Goal: Task Accomplishment & Management: Complete application form

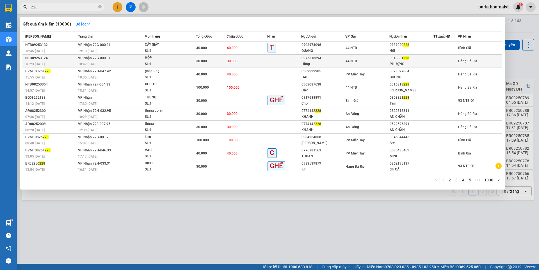
type input "228"
click at [414, 63] on div "PHƯỢNG" at bounding box center [412, 64] width 44 height 6
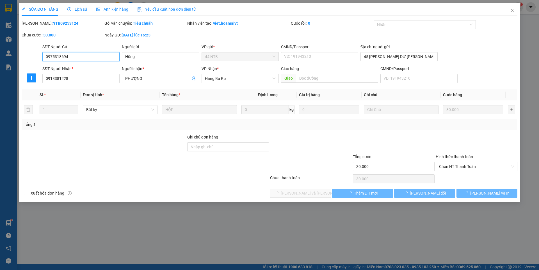
type input "0975318694"
type input "Hồng"
type input "45 [PERSON_NAME] DƯ [PERSON_NAME]"
type input "0918381228"
type input "PHƯỢNG"
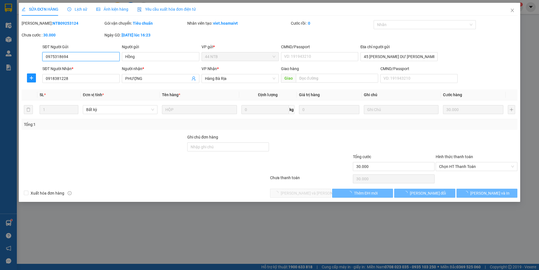
type input "30.000"
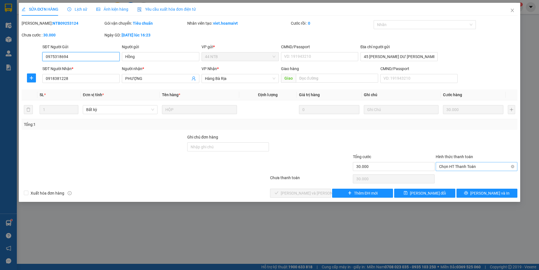
click at [469, 168] on span "Chọn HT Thanh Toán" at bounding box center [476, 167] width 75 height 8
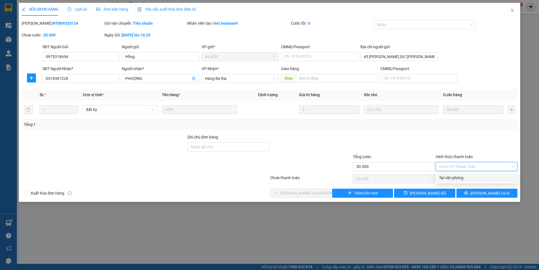
drag, startPoint x: 454, startPoint y: 175, endPoint x: 314, endPoint y: 189, distance: 140.2
click at [453, 175] on div "Tại văn phòng" at bounding box center [476, 178] width 75 height 6
type input "0"
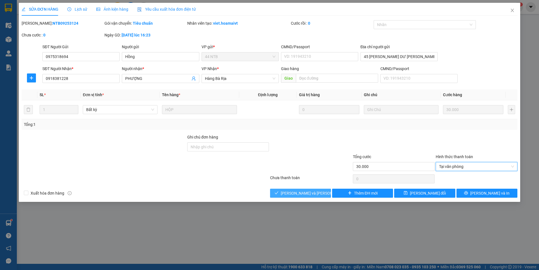
click at [305, 193] on span "[PERSON_NAME] và [PERSON_NAME] hàng" at bounding box center [319, 193] width 76 height 6
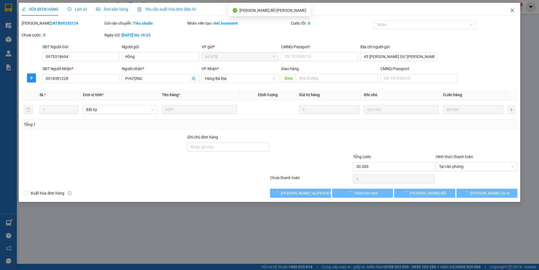
click at [510, 9] on icon "close" at bounding box center [512, 10] width 4 height 4
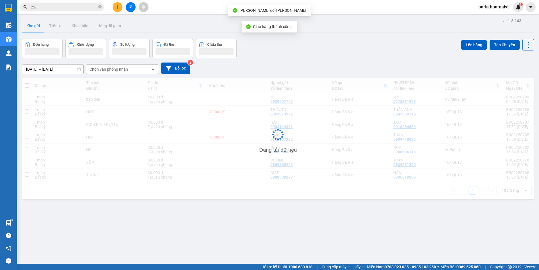
click at [65, 8] on input "228" at bounding box center [64, 7] width 66 height 6
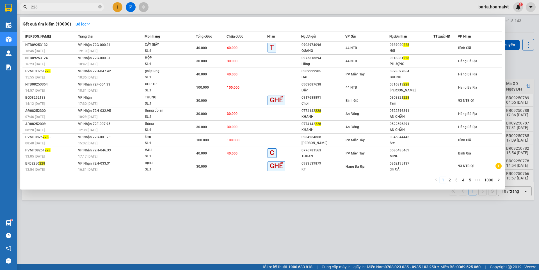
click at [119, 6] on div at bounding box center [269, 135] width 539 height 270
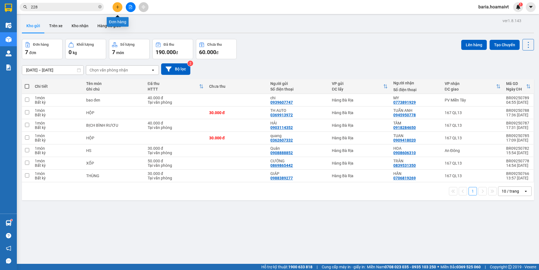
click at [119, 6] on icon "plus" at bounding box center [118, 7] width 4 height 4
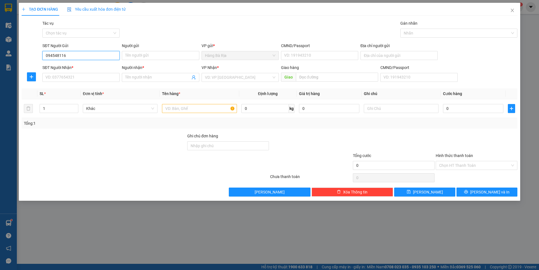
type input "0945481168"
click at [85, 66] on div "0945481168 - [PERSON_NAME]" at bounding box center [81, 67] width 70 height 6
type input "THÀNH"
type input "026079016237"
type input "0974781133"
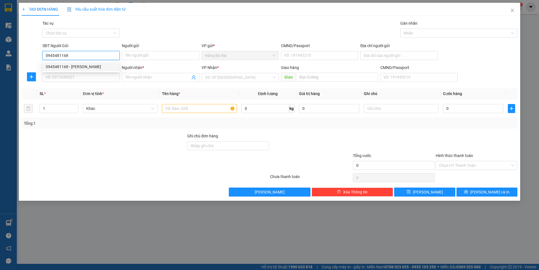
type input "GIN"
type input "0945481168"
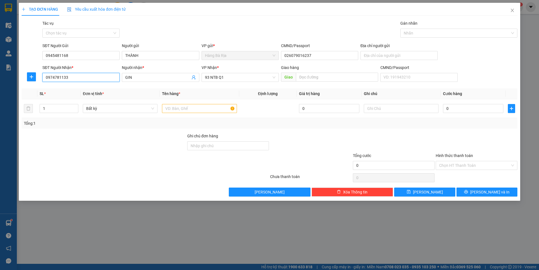
click at [103, 78] on input "0974781133" at bounding box center [80, 77] width 77 height 9
click at [104, 78] on input "0974781133" at bounding box center [80, 77] width 77 height 9
click at [79, 100] on div "0902407946 - CHU 3" at bounding box center [81, 98] width 70 height 6
type input "0902407946"
type input "CHU 3"
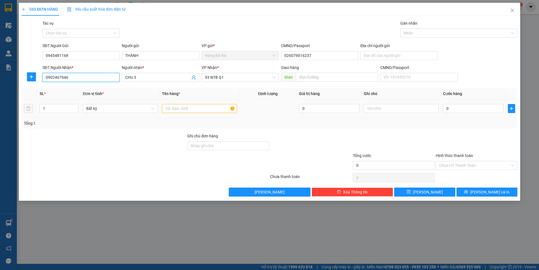
type input "0902407946"
click at [198, 108] on input "text" at bounding box center [199, 108] width 75 height 9
type input "thùng dài"
click at [467, 107] on input "0" at bounding box center [473, 108] width 60 height 9
type input "3"
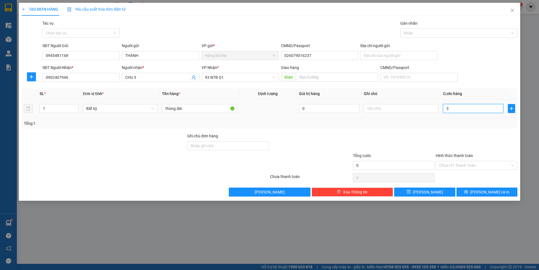
type input "3"
type input "30"
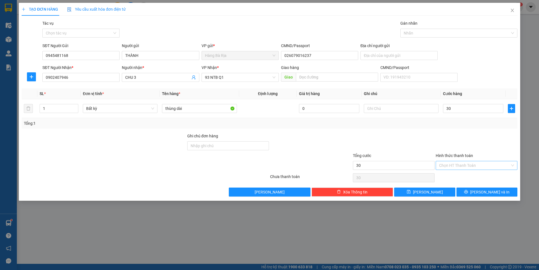
click at [471, 167] on input "Hình thức thanh toán" at bounding box center [474, 165] width 71 height 8
type input "30.000"
click at [463, 177] on div "Tại văn phòng" at bounding box center [476, 177] width 75 height 6
type input "0"
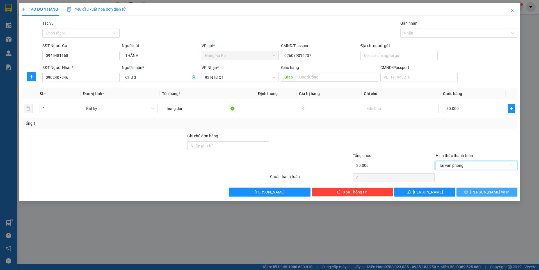
click at [475, 189] on button "[PERSON_NAME] và In" at bounding box center [486, 192] width 61 height 9
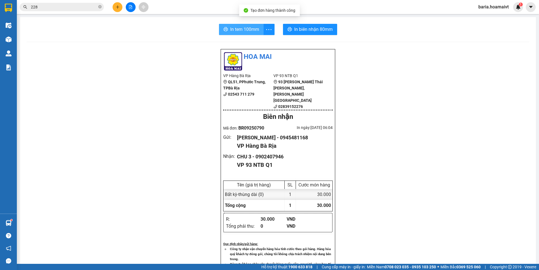
click at [234, 28] on span "In tem 100mm" at bounding box center [244, 29] width 29 height 7
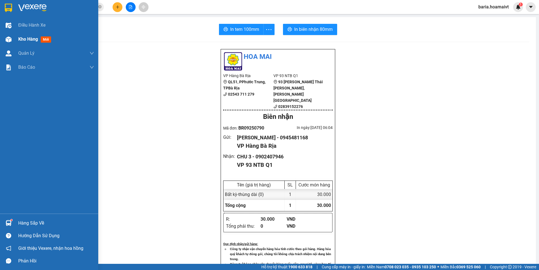
click at [23, 39] on span "Kho hàng" at bounding box center [28, 38] width 20 height 5
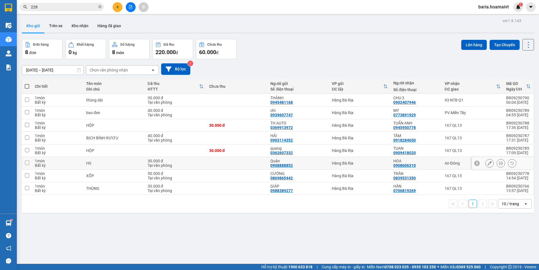
click at [448, 163] on div "An Đông" at bounding box center [473, 163] width 56 height 4
checkbox input "true"
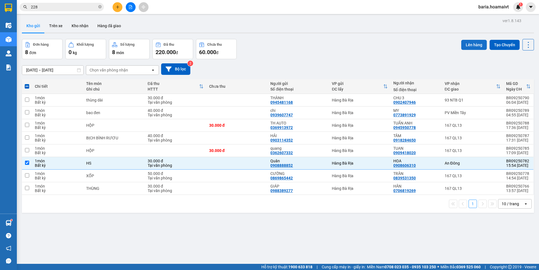
click at [471, 44] on button "Lên hàng" at bounding box center [474, 45] width 26 height 10
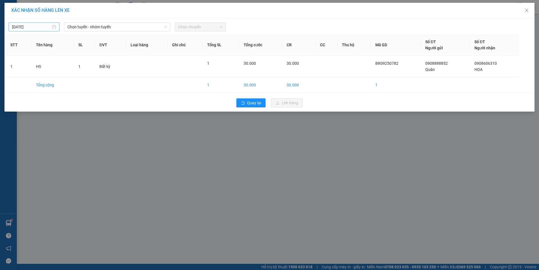
click at [46, 26] on input "[DATE]" at bounding box center [31, 27] width 39 height 6
click at [68, 67] on div "12" at bounding box center [67, 68] width 7 height 7
type input "[DATE]"
click at [106, 26] on span "Chọn tuyến - nhóm tuyến" at bounding box center [117, 27] width 100 height 8
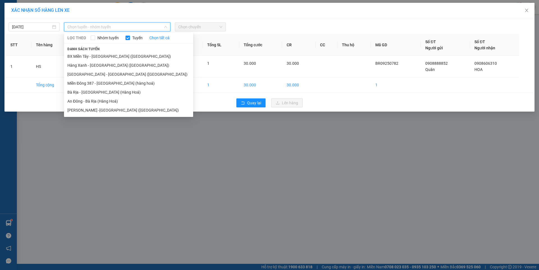
type input "0"
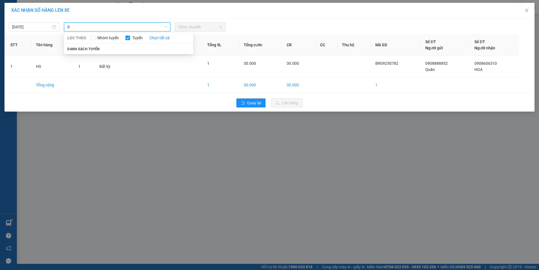
click at [100, 26] on input "0" at bounding box center [115, 27] width 96 height 8
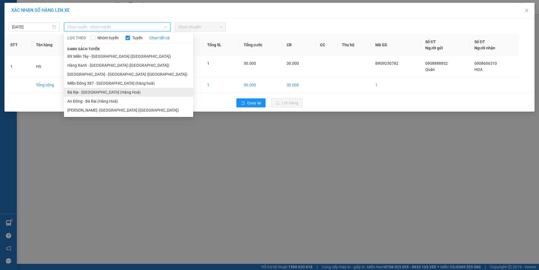
click at [89, 93] on li "Bà Rịa - [GEOGRAPHIC_DATA] (Hàng Hoá)" at bounding box center [128, 92] width 129 height 9
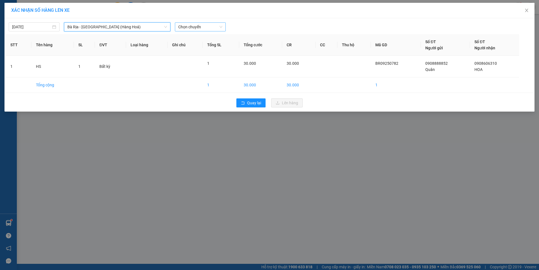
click at [198, 28] on span "Chọn chuyến" at bounding box center [200, 27] width 44 height 8
type input "0520"
click at [221, 47] on div "Thêm chuyến " 05:20 "" at bounding box center [204, 48] width 59 height 10
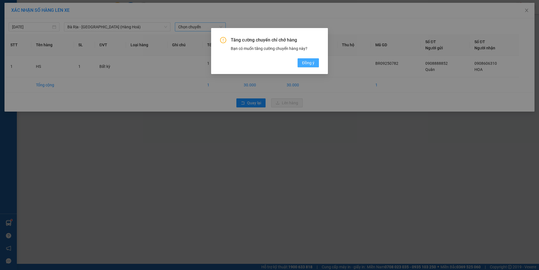
click at [315, 62] on button "Đồng ý" at bounding box center [308, 62] width 21 height 9
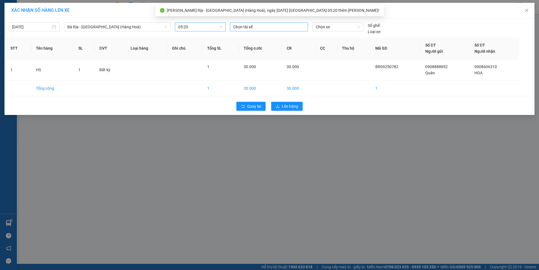
click at [258, 24] on div at bounding box center [268, 27] width 75 height 7
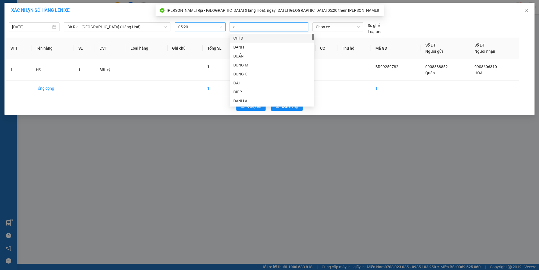
type input "d"
type input "đie"
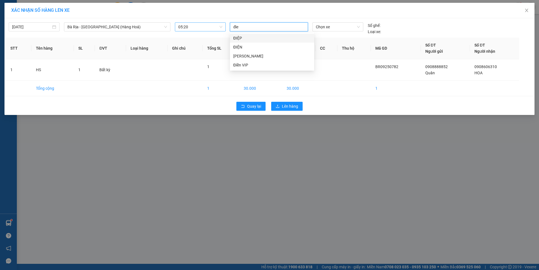
click at [237, 41] on div "ĐIỆP" at bounding box center [271, 38] width 77 height 6
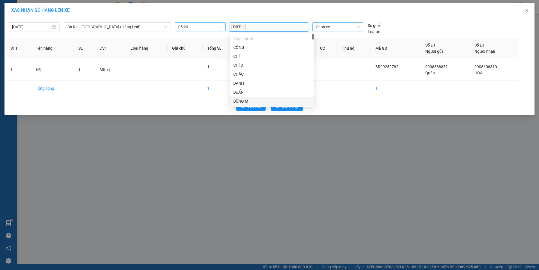
click at [338, 27] on span "Chọn xe" at bounding box center [338, 27] width 44 height 8
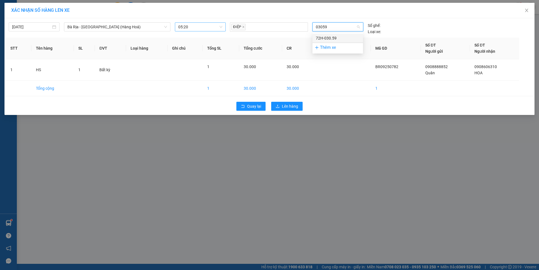
type input "03059"
click at [327, 36] on div "72H-030.59" at bounding box center [338, 38] width 44 height 6
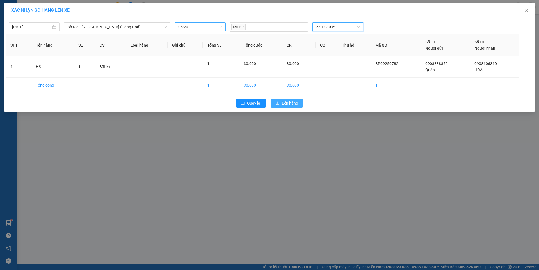
click at [292, 101] on span "Lên hàng" at bounding box center [290, 103] width 16 height 6
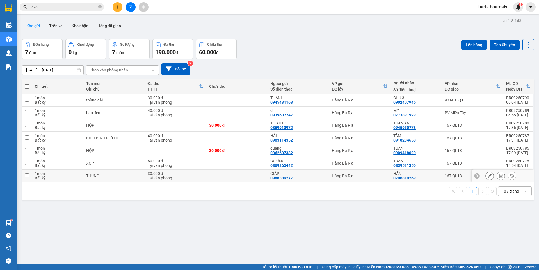
click at [451, 176] on div "167 QL13" at bounding box center [473, 176] width 56 height 4
checkbox input "true"
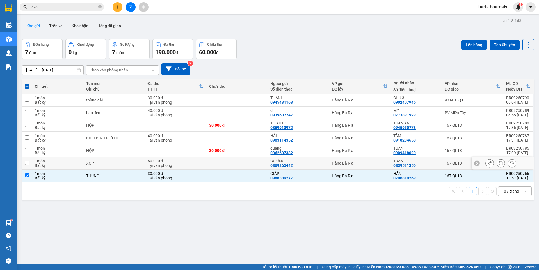
click at [447, 164] on div "167 QL13" at bounding box center [473, 163] width 56 height 4
checkbox input "true"
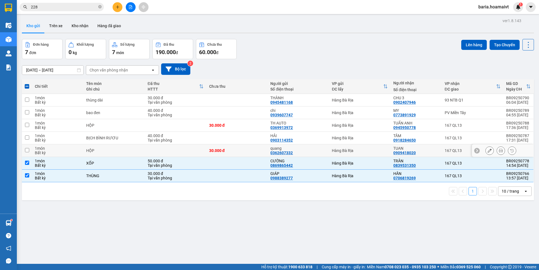
click at [446, 152] on div "167 QL13" at bounding box center [473, 150] width 56 height 4
checkbox input "true"
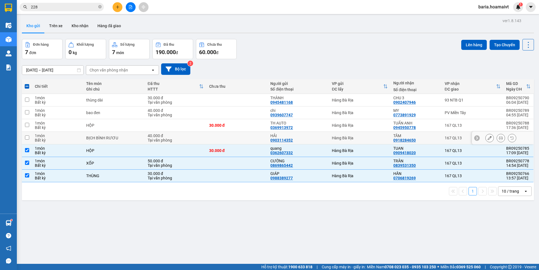
click at [448, 137] on div "167 QL13" at bounding box center [473, 138] width 56 height 4
checkbox input "true"
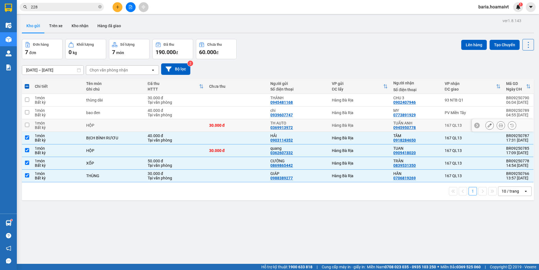
click at [450, 126] on div "167 QL13" at bounding box center [473, 125] width 56 height 4
checkbox input "true"
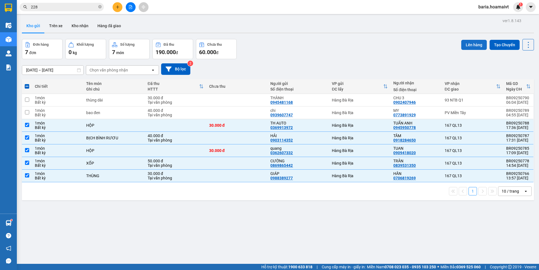
click at [467, 46] on button "Lên hàng" at bounding box center [474, 45] width 26 height 10
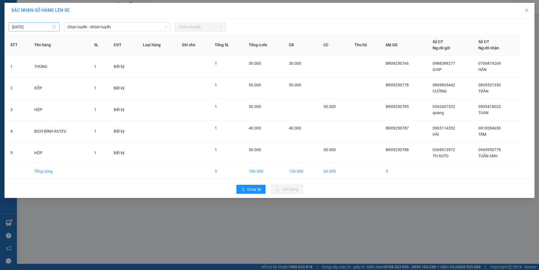
click at [36, 26] on input "[DATE]" at bounding box center [31, 27] width 39 height 6
click at [67, 68] on div "12" at bounding box center [67, 68] width 7 height 7
type input "[DATE]"
click at [129, 26] on span "Chọn tuyến - nhóm tuyến" at bounding box center [117, 27] width 100 height 8
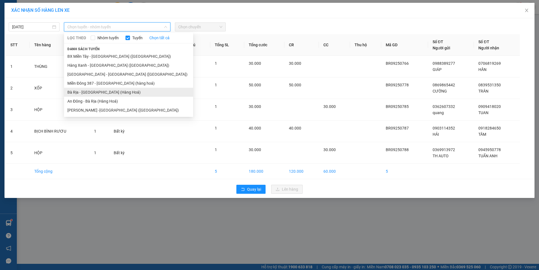
click at [100, 93] on li "Bà Rịa - [GEOGRAPHIC_DATA] (Hàng Hoá)" at bounding box center [128, 92] width 129 height 9
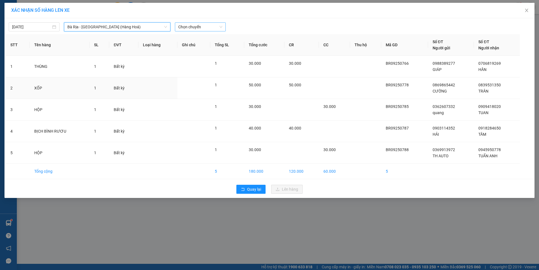
click at [211, 28] on span "Chọn chuyến" at bounding box center [200, 27] width 44 height 8
type input "0530"
click at [215, 46] on div "Thêm chuyến " 05:30 "" at bounding box center [204, 48] width 59 height 10
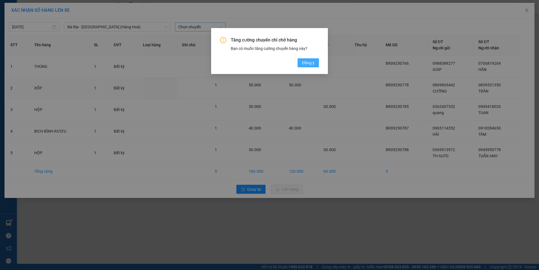
click at [312, 61] on span "Đồng ý" at bounding box center [308, 63] width 12 height 6
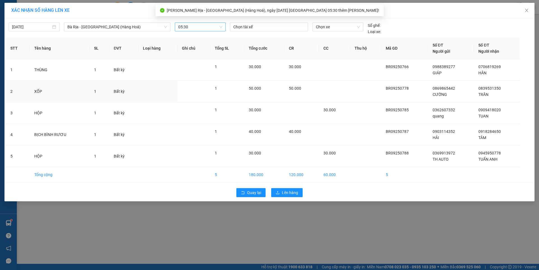
click at [276, 25] on div at bounding box center [268, 27] width 75 height 7
type input "hong"
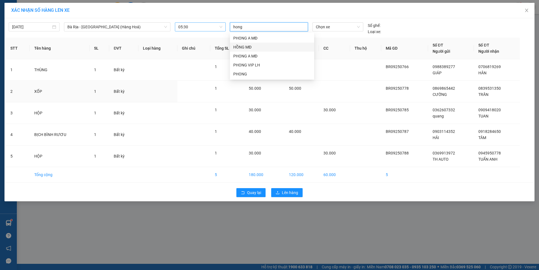
click at [241, 47] on div "HỒNG MĐ" at bounding box center [271, 47] width 77 height 6
click at [342, 27] on span "Chọn xe" at bounding box center [338, 27] width 44 height 8
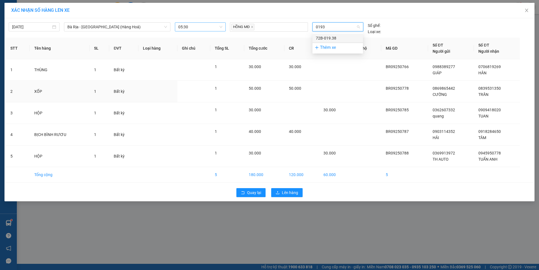
type input "01938"
click at [332, 39] on div "72B-019.38" at bounding box center [338, 38] width 44 height 6
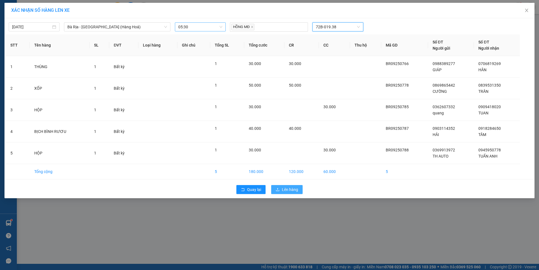
click at [285, 190] on span "Lên hàng" at bounding box center [290, 190] width 16 height 6
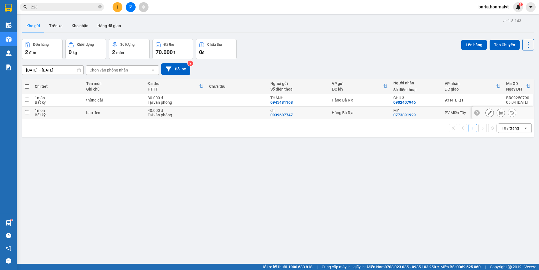
click at [457, 111] on div "PV Miền Tây" at bounding box center [473, 113] width 56 height 4
checkbox input "true"
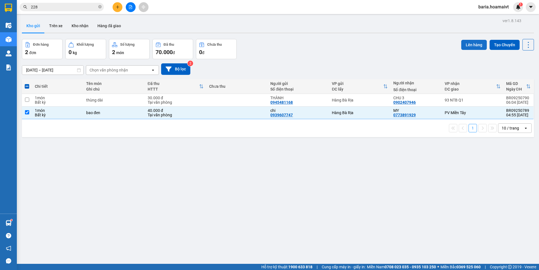
click at [467, 45] on button "Lên hàng" at bounding box center [474, 45] width 26 height 10
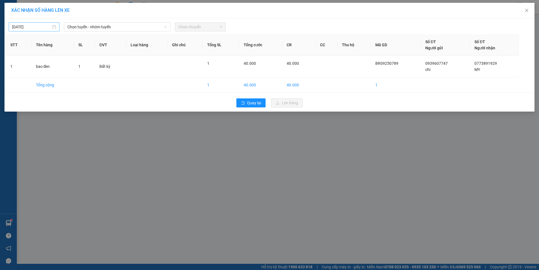
click at [32, 27] on input "[DATE]" at bounding box center [31, 27] width 39 height 6
click at [66, 67] on div "12" at bounding box center [67, 68] width 7 height 7
type input "[DATE]"
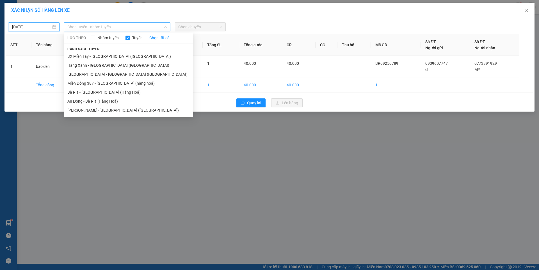
click at [124, 28] on span "Chọn tuyến - nhóm tuyến" at bounding box center [117, 27] width 100 height 8
click at [91, 93] on li "Bà Rịa - [GEOGRAPHIC_DATA] (Hàng Hoá)" at bounding box center [128, 92] width 129 height 9
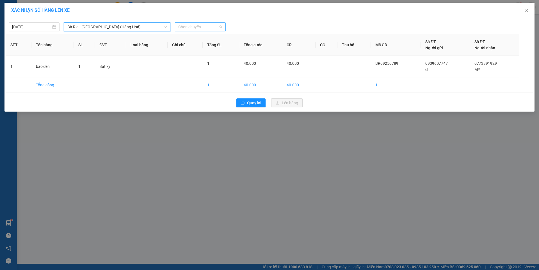
click at [188, 25] on span "Chọn chuyến" at bounding box center [200, 27] width 44 height 8
type input "0540"
click at [213, 48] on div "Thêm chuyến " 05:40 "" at bounding box center [204, 48] width 59 height 10
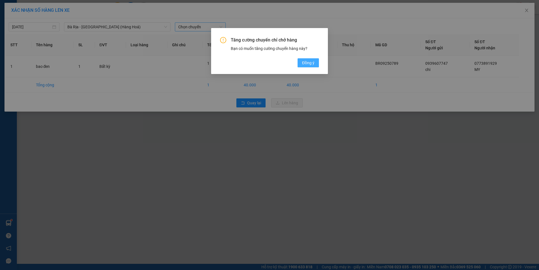
click at [307, 61] on span "Đồng ý" at bounding box center [308, 63] width 12 height 6
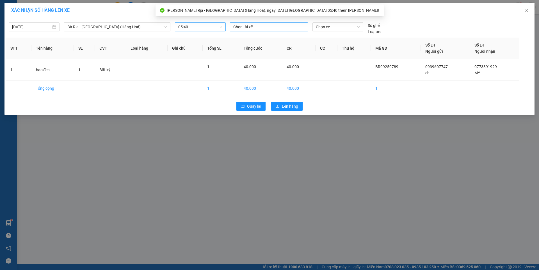
click at [282, 30] on div at bounding box center [268, 27] width 75 height 7
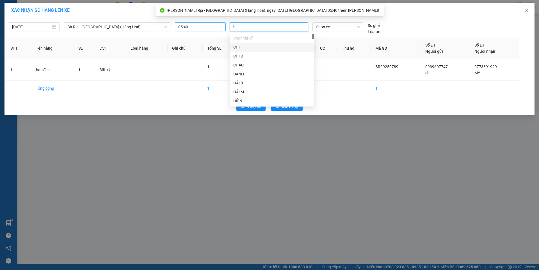
type input "huy"
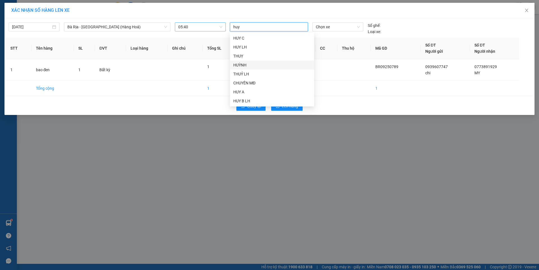
click at [239, 67] on div "HUỲNH" at bounding box center [271, 65] width 77 height 6
click at [336, 27] on span "Chọn xe" at bounding box center [338, 27] width 44 height 8
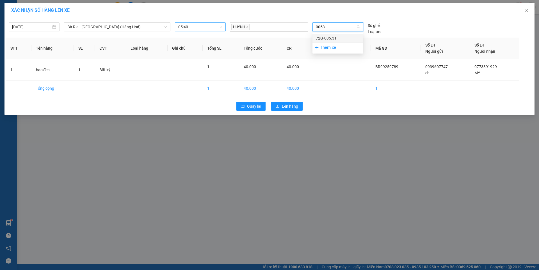
type input "00531"
click at [329, 38] on div "72G-005.31" at bounding box center [338, 38] width 44 height 6
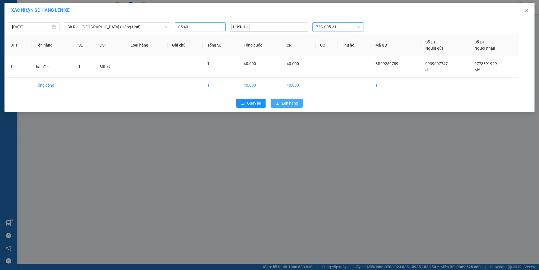
click at [294, 99] on button "Lên hàng" at bounding box center [286, 103] width 31 height 9
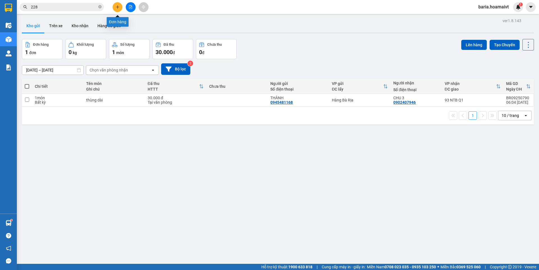
click at [115, 6] on button at bounding box center [118, 7] width 10 height 10
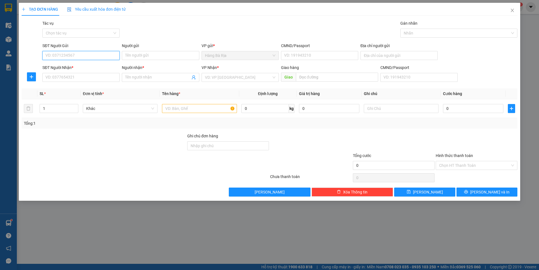
click at [115, 58] on input "SĐT Người Gửi" at bounding box center [80, 55] width 77 height 9
type input "0909219771"
click at [67, 67] on div "0909219771 - [PERSON_NAME]" at bounding box center [81, 67] width 70 height 6
type input "THẢO"
type input "07718000460"
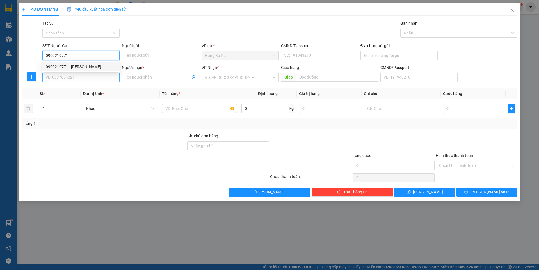
type input "0909696550"
type input "Thương"
type input "0909219771"
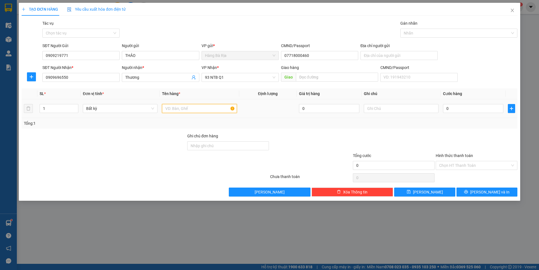
click at [198, 107] on input "text" at bounding box center [199, 108] width 75 height 9
type input "gói cam"
click at [467, 108] on input "0" at bounding box center [473, 108] width 60 height 9
type input "3"
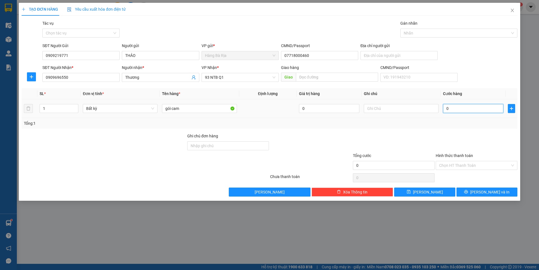
type input "3"
type input "30"
click at [465, 164] on input "Hình thức thanh toán" at bounding box center [474, 165] width 71 height 8
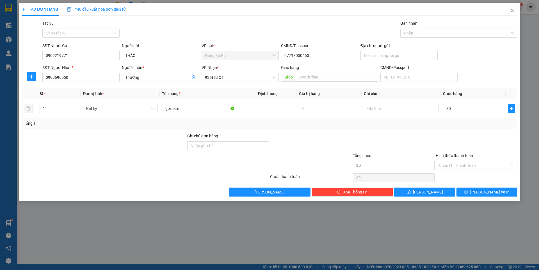
type input "30.000"
click at [454, 175] on div "Tại văn phòng" at bounding box center [476, 177] width 75 height 6
type input "0"
click at [482, 194] on span "[PERSON_NAME] và In" at bounding box center [489, 192] width 39 height 6
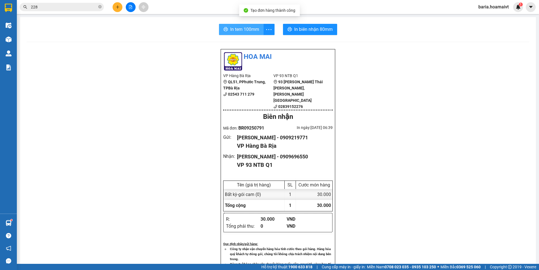
click at [249, 29] on span "In tem 100mm" at bounding box center [244, 29] width 29 height 7
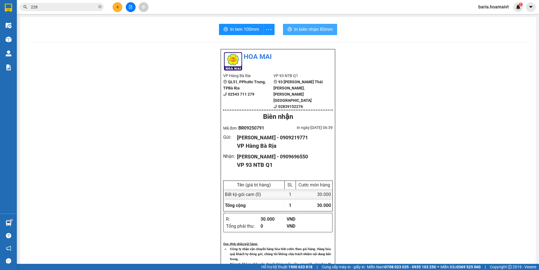
click at [307, 29] on span "In biên nhận 80mm" at bounding box center [313, 29] width 38 height 7
click at [51, 8] on input "228" at bounding box center [64, 7] width 66 height 6
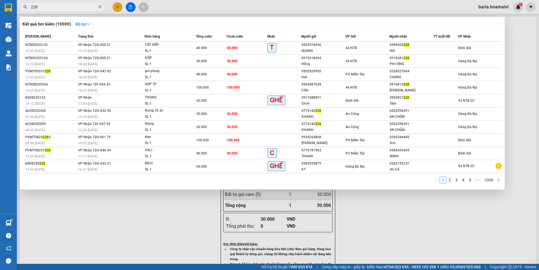
click at [51, 8] on input "228" at bounding box center [64, 7] width 66 height 6
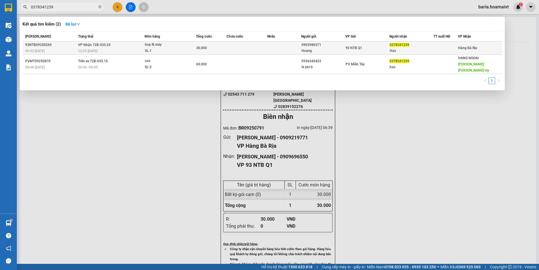
click at [133, 47] on td "[PERSON_NAME] 72B-035.25 12:05 [DATE]" at bounding box center [111, 48] width 68 height 13
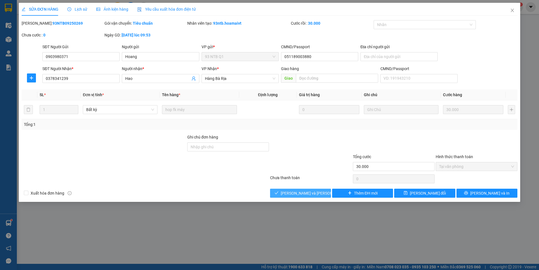
click at [305, 191] on span "[PERSON_NAME] và [PERSON_NAME] hàng" at bounding box center [319, 193] width 76 height 6
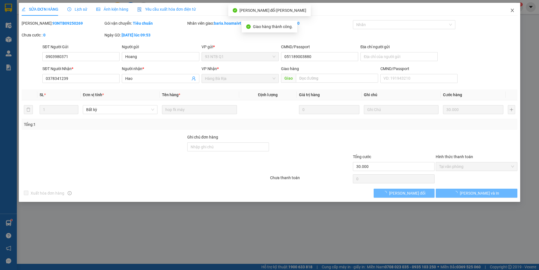
click at [517, 11] on span "Close" at bounding box center [512, 11] width 16 height 16
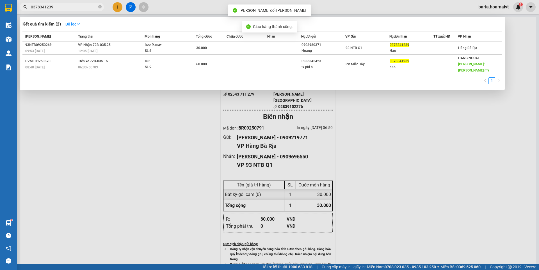
click at [64, 9] on input "0378341239" at bounding box center [64, 7] width 66 height 6
click at [82, 9] on input "0378341239" at bounding box center [64, 7] width 66 height 6
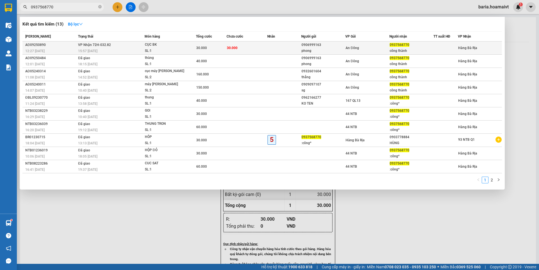
type input "0937568770"
click at [230, 48] on span "30.000" at bounding box center [232, 48] width 11 height 4
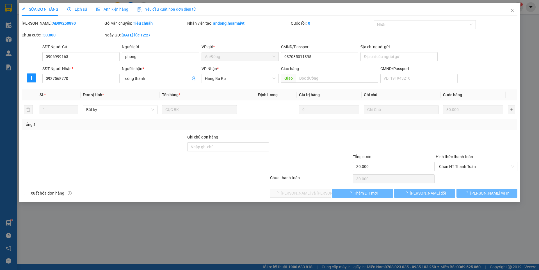
type input "0906999163"
type input "phong"
type input "037085011395"
type input "0937568770"
type input "công thành"
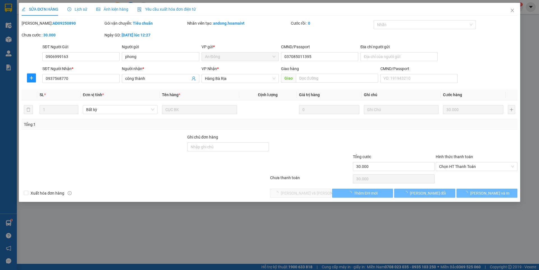
type input "30.000"
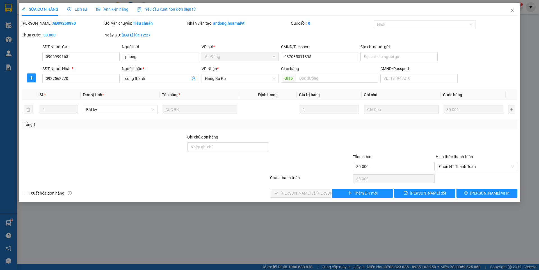
click at [475, 162] on div "Hình thức thanh toán" at bounding box center [477, 158] width 82 height 8
click at [469, 168] on span "Chọn HT Thanh Toán" at bounding box center [476, 167] width 75 height 8
click at [454, 176] on div "Tại văn phòng" at bounding box center [476, 178] width 75 height 6
click at [310, 190] on span "[PERSON_NAME] và [PERSON_NAME] hàng" at bounding box center [319, 193] width 76 height 6
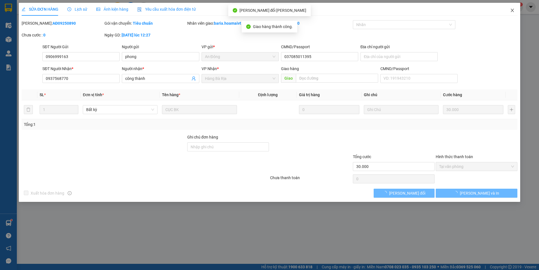
click at [512, 9] on icon "close" at bounding box center [512, 10] width 4 height 4
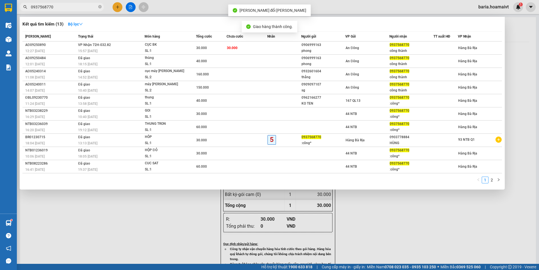
click at [67, 8] on input "0937568770" at bounding box center [64, 7] width 66 height 6
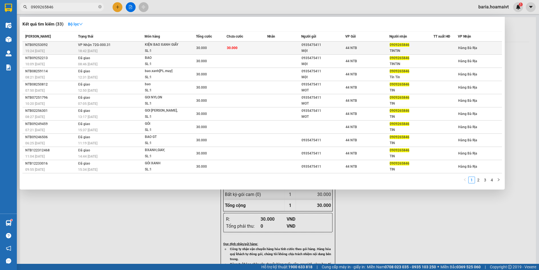
type input "0909265846"
click at [179, 48] on div "SL: 1" at bounding box center [166, 51] width 42 height 6
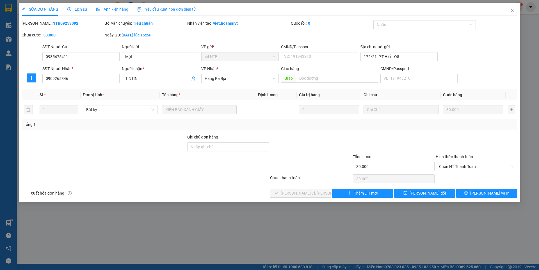
type input "0935475411"
type input "Một"
type input "172/21_P.T.Hiển_Q8"
type input "0909265846"
type input "TINTIN"
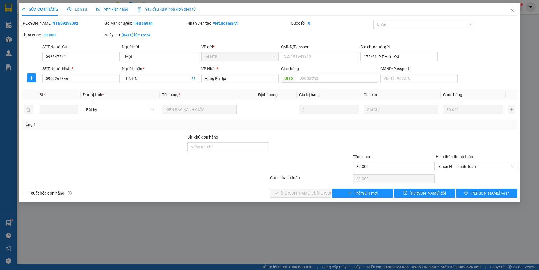
type input "30.000"
click at [465, 165] on span "Chọn HT Thanh Toán" at bounding box center [476, 167] width 75 height 8
drag, startPoint x: 453, startPoint y: 176, endPoint x: 347, endPoint y: 189, distance: 107.0
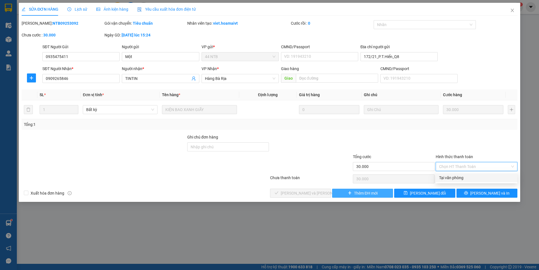
click at [452, 176] on div "Tại văn phòng" at bounding box center [476, 178] width 75 height 6
type input "0"
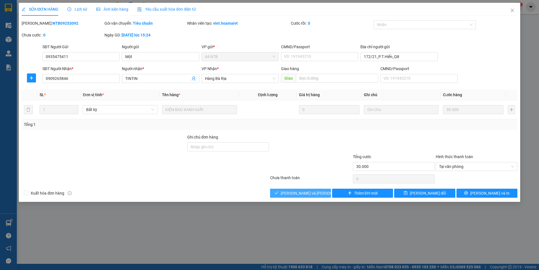
click at [313, 191] on span "[PERSON_NAME] và [PERSON_NAME] hàng" at bounding box center [319, 193] width 76 height 6
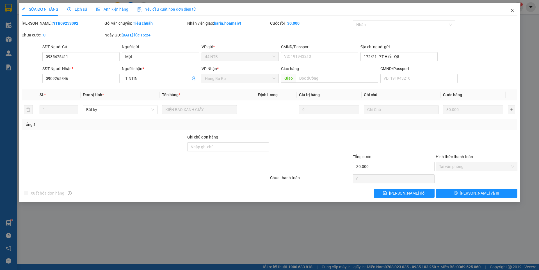
click at [511, 10] on icon "close" at bounding box center [512, 10] width 3 height 3
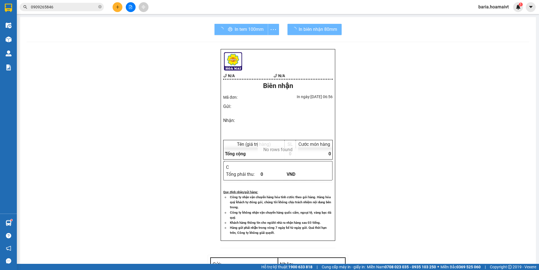
click at [77, 6] on input "0909265846" at bounding box center [64, 7] width 66 height 6
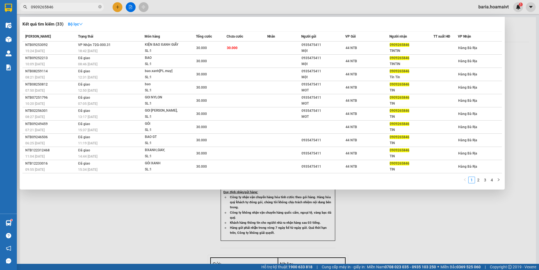
click at [77, 6] on input "0909265846" at bounding box center [64, 7] width 66 height 6
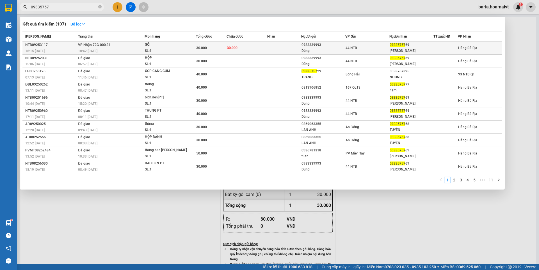
type input "09335757"
click at [227, 49] on td "30.000" at bounding box center [247, 48] width 41 height 13
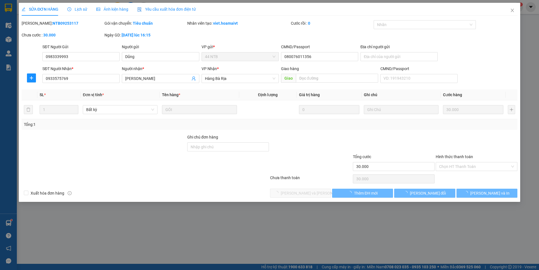
type input "0983339993"
type input "Dũng"
type input "080076011356"
type input "0933575769"
type input "[PERSON_NAME]"
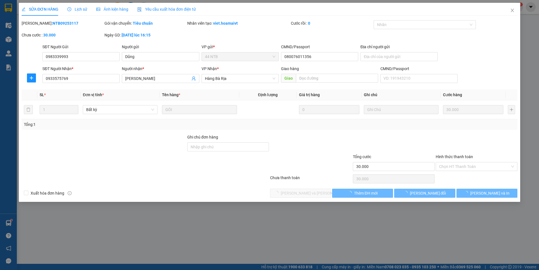
type input "30.000"
click at [457, 175] on div "Tại văn phòng" at bounding box center [476, 178] width 75 height 6
type input "0"
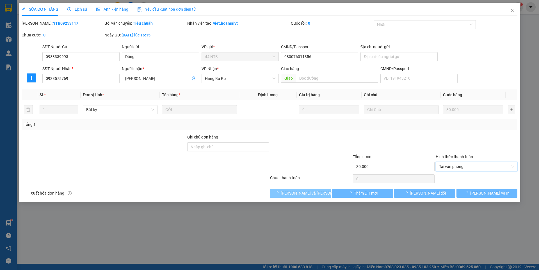
click at [309, 192] on span "[PERSON_NAME] và [PERSON_NAME] hàng" at bounding box center [319, 193] width 76 height 6
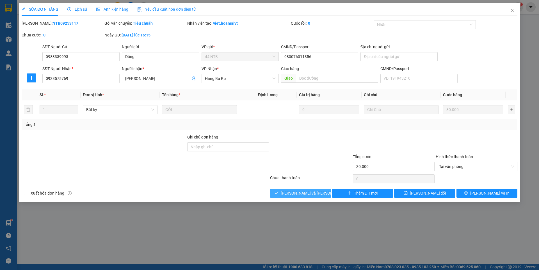
click at [306, 189] on button "[PERSON_NAME] và [PERSON_NAME] hàng" at bounding box center [300, 193] width 61 height 9
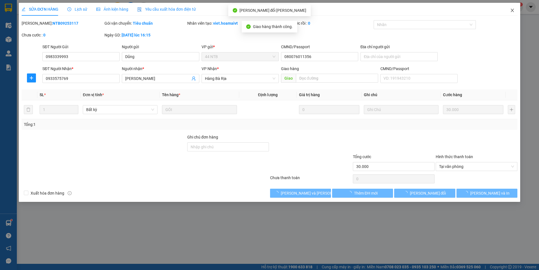
click at [513, 11] on icon "close" at bounding box center [512, 10] width 4 height 4
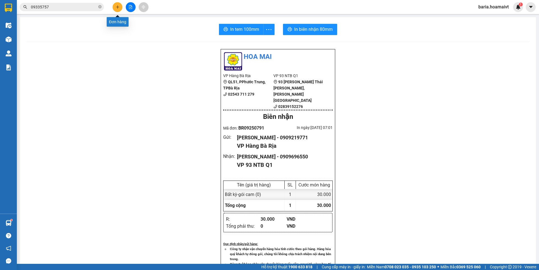
click at [118, 9] on button at bounding box center [118, 7] width 10 height 10
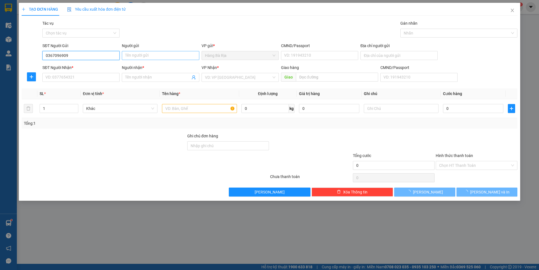
type input "0367096909"
click at [143, 56] on input "Người gửi" at bounding box center [160, 55] width 77 height 9
type input "trang"
click at [92, 79] on input "SĐT Người Nhận *" at bounding box center [80, 77] width 77 height 9
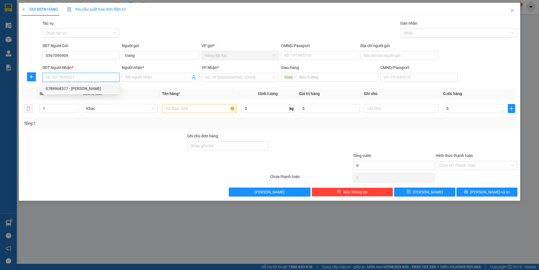
click at [79, 90] on div "0788968317 - [PERSON_NAME]" at bounding box center [81, 89] width 70 height 6
type input "0788968317"
type input "NHUNG"
click at [208, 110] on input "text" at bounding box center [199, 108] width 75 height 9
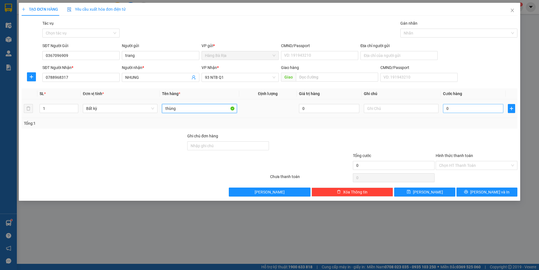
type input "thùng"
click at [469, 110] on input "0" at bounding box center [473, 108] width 60 height 9
click at [463, 166] on input "Hình thức thanh toán" at bounding box center [474, 165] width 71 height 8
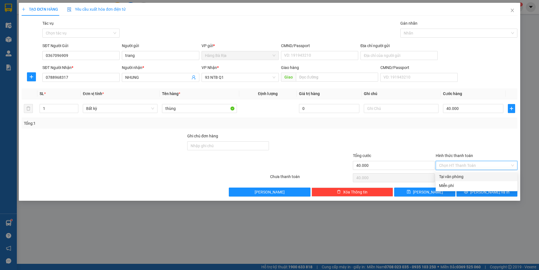
click at [455, 177] on div "Tại văn phòng" at bounding box center [476, 177] width 75 height 6
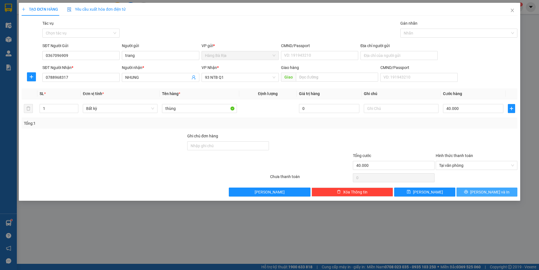
click at [474, 188] on button "[PERSON_NAME] và In" at bounding box center [486, 192] width 61 height 9
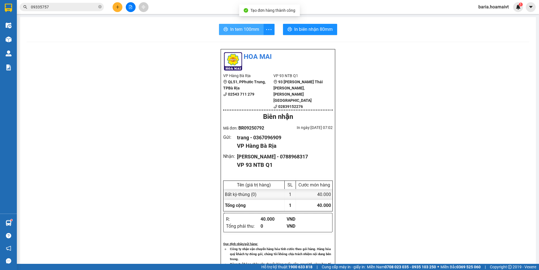
click at [240, 32] on span "In tem 100mm" at bounding box center [244, 29] width 29 height 7
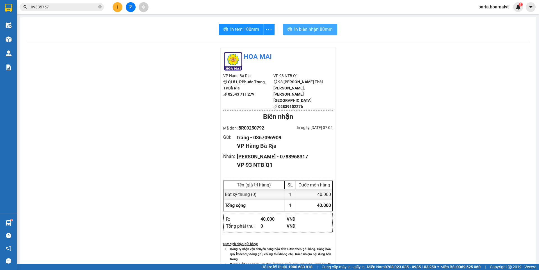
drag, startPoint x: 321, startPoint y: 26, endPoint x: 329, endPoint y: 30, distance: 8.7
click at [321, 26] on span "In biên nhận 80mm" at bounding box center [313, 29] width 38 height 7
click at [120, 6] on button at bounding box center [118, 7] width 10 height 10
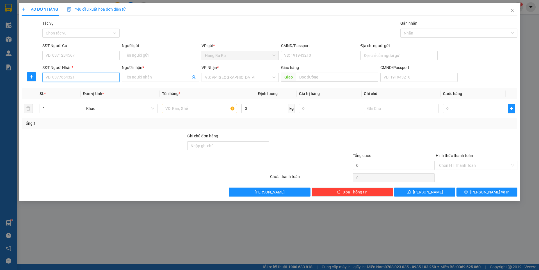
click at [98, 78] on input "SĐT Người Nhận *" at bounding box center [80, 77] width 77 height 9
click at [76, 99] on div "0703333399 - KÍNH" at bounding box center [81, 98] width 70 height 6
type input "0703333399"
type input "KÍNH"
type input "0703333399"
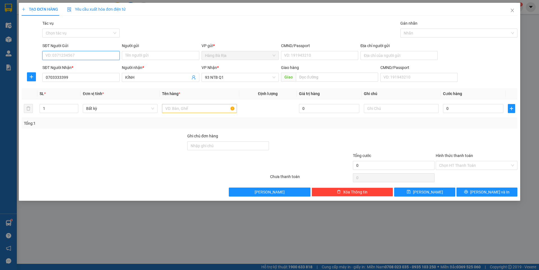
click at [113, 58] on input "SĐT Người Gửi" at bounding box center [80, 55] width 77 height 9
click at [77, 83] on div "02543826998 - [PERSON_NAME]" at bounding box center [81, 85] width 70 height 6
type input "02543826998"
type input "[PERSON_NAME]"
click at [212, 107] on input "text" at bounding box center [199, 108] width 75 height 9
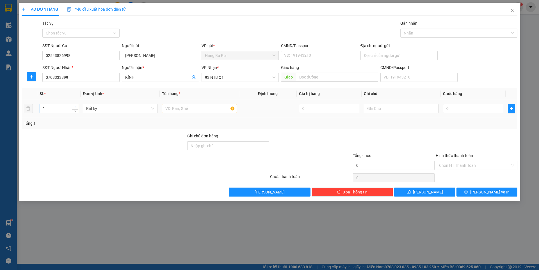
type input "2"
click at [75, 106] on icon "up" at bounding box center [75, 107] width 2 height 2
click at [193, 109] on input "text" at bounding box center [199, 108] width 75 height 9
type input "thùng"
type input "3"
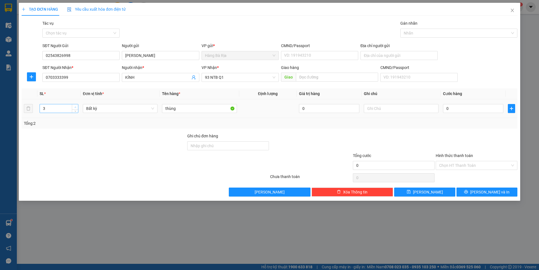
click at [76, 106] on icon "up" at bounding box center [75, 107] width 2 height 2
click at [465, 108] on input "0" at bounding box center [473, 108] width 60 height 9
type input "12"
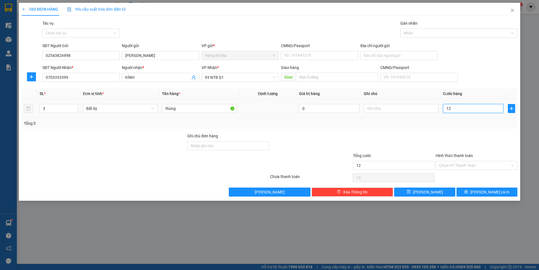
type input "120"
type input "120.000"
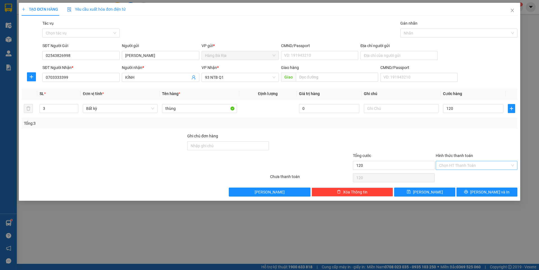
type input "120.000"
click at [466, 167] on input "Hình thức thanh toán" at bounding box center [474, 165] width 71 height 8
click at [478, 148] on div at bounding box center [476, 143] width 83 height 20
click at [312, 56] on input "CMND/Passport" at bounding box center [319, 55] width 77 height 9
click at [301, 68] on div "077184005241 | Không có địa chỉ" at bounding box center [319, 67] width 70 height 6
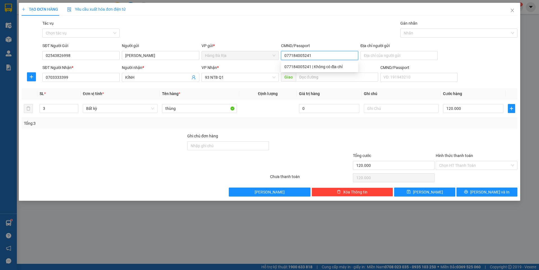
type input "077184005241"
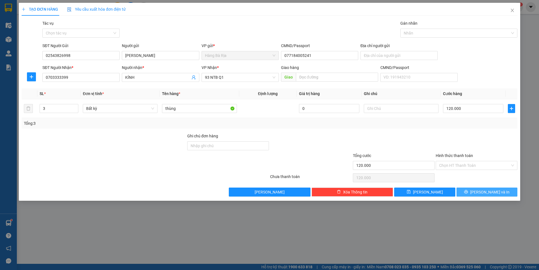
click at [468, 192] on icon "printer" at bounding box center [466, 192] width 4 height 4
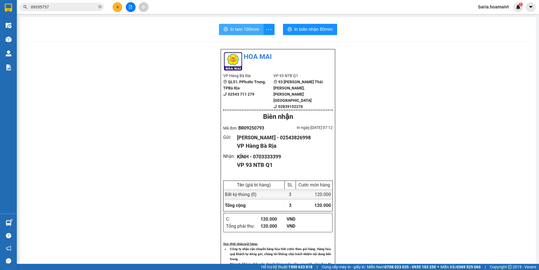
click at [240, 28] on span "In tem 100mm" at bounding box center [244, 29] width 29 height 7
click at [300, 29] on span "In biên nhận 80mm" at bounding box center [313, 29] width 38 height 7
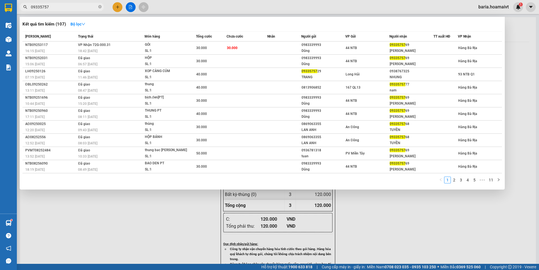
click at [88, 4] on input "09335757" at bounding box center [64, 7] width 66 height 6
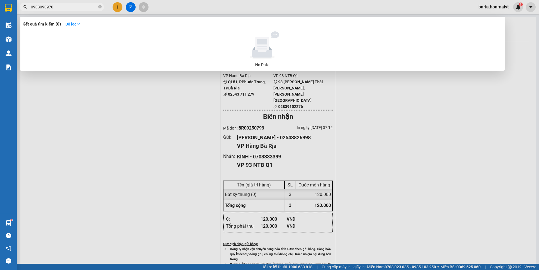
type input "0903090970"
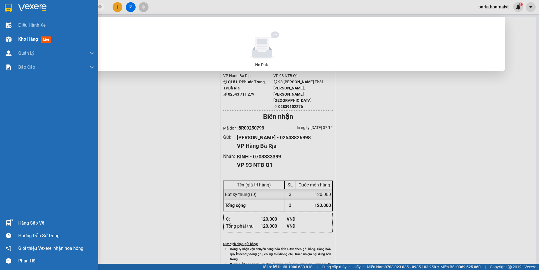
click at [23, 42] on span "Kho hàng" at bounding box center [28, 38] width 20 height 5
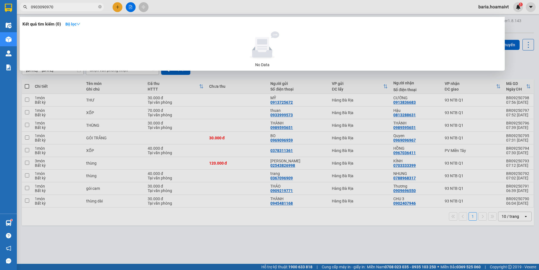
click at [417, 227] on div at bounding box center [269, 135] width 539 height 270
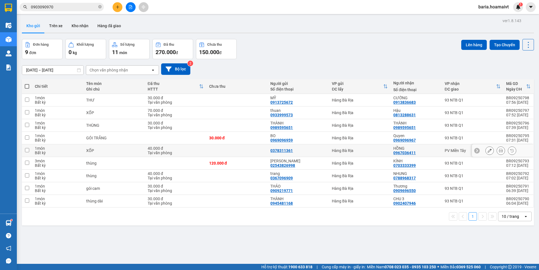
click at [168, 149] on div "40.000 đ" at bounding box center [176, 148] width 56 height 4
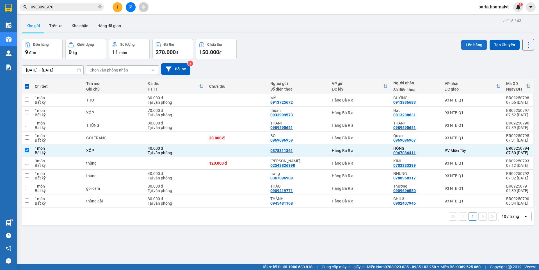
click at [467, 41] on button "Lên hàng" at bounding box center [474, 45] width 26 height 10
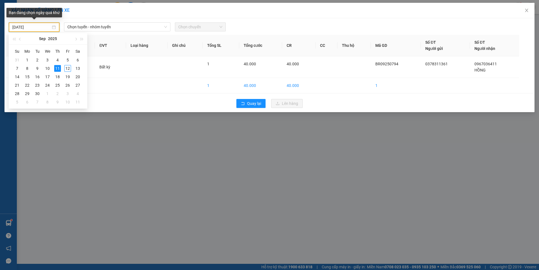
click at [47, 27] on input "[DATE]" at bounding box center [31, 27] width 38 height 6
click at [67, 68] on div "12" at bounding box center [67, 68] width 7 height 7
type input "[DATE]"
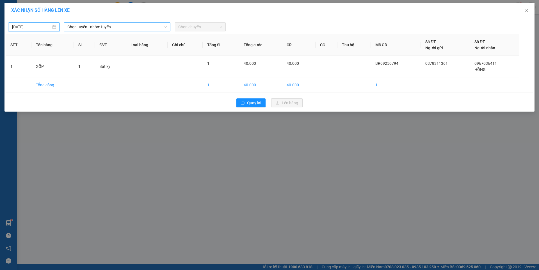
click at [123, 29] on span "Chọn tuyến - nhóm tuyến" at bounding box center [117, 27] width 100 height 8
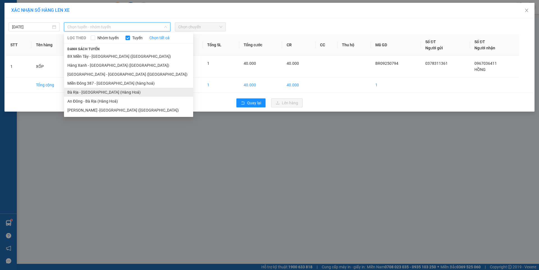
drag, startPoint x: 100, startPoint y: 76, endPoint x: 100, endPoint y: 97, distance: 20.8
click at [100, 97] on ul "BX Miền Tây - [GEOGRAPHIC_DATA] ([GEOGRAPHIC_DATA]) [GEOGRAPHIC_DATA] - [GEOGRA…" at bounding box center [128, 83] width 129 height 63
click at [99, 95] on li "Bà Rịa - [GEOGRAPHIC_DATA] (Hàng Hoá)" at bounding box center [128, 92] width 129 height 9
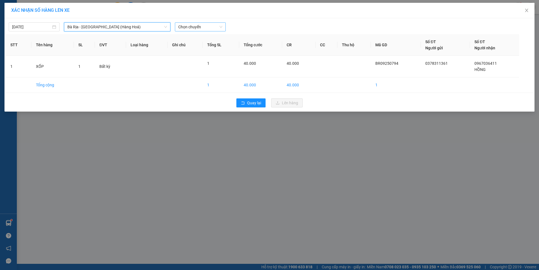
click at [207, 26] on span "Chọn chuyến" at bounding box center [200, 27] width 44 height 8
type input "0730"
click at [213, 48] on div "Thêm chuyến " 07:30 "" at bounding box center [204, 48] width 59 height 10
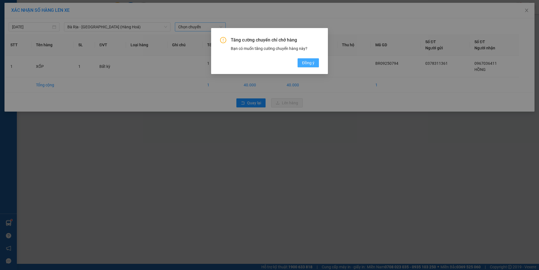
click at [310, 64] on span "Đồng ý" at bounding box center [308, 63] width 12 height 6
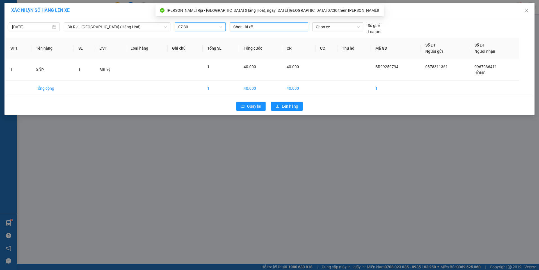
click at [265, 31] on div "Chọn tài xế" at bounding box center [269, 26] width 78 height 9
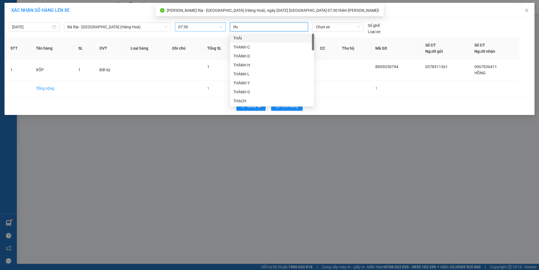
type input "thuy"
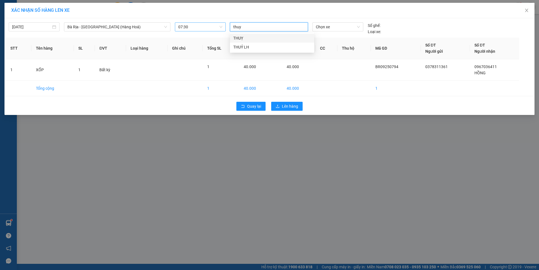
click at [238, 39] on div "THUỴ" at bounding box center [271, 38] width 77 height 6
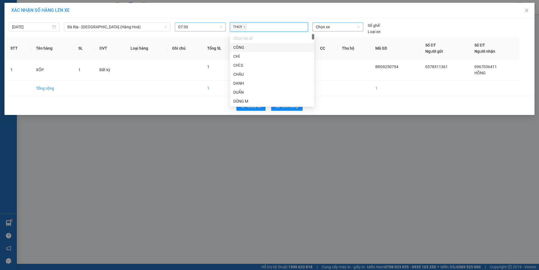
click at [344, 28] on span "Chọn xe" at bounding box center [338, 27] width 44 height 8
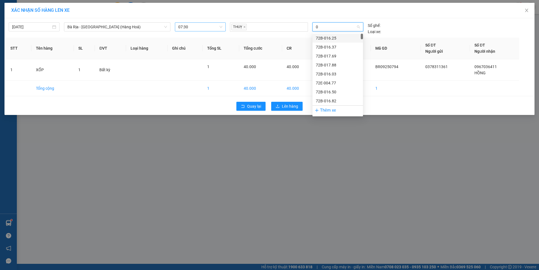
type input "04"
click at [327, 37] on div "72H-047.39" at bounding box center [338, 38] width 44 height 6
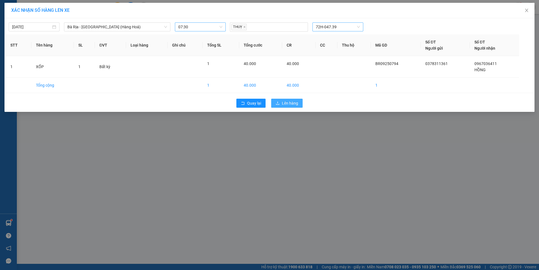
click at [287, 103] on span "Lên hàng" at bounding box center [290, 103] width 16 height 6
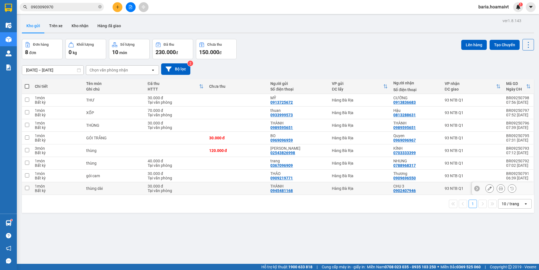
click at [447, 190] on div "93 NTB Q1" at bounding box center [473, 188] width 56 height 4
checkbox input "true"
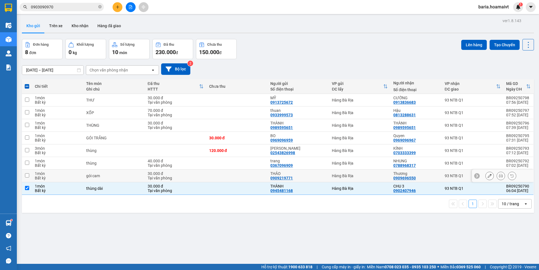
click at [445, 177] on div "93 NTB Q1" at bounding box center [473, 176] width 56 height 4
checkbox input "true"
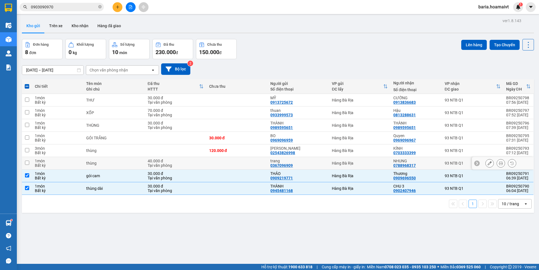
click at [447, 166] on td "93 NTB Q1" at bounding box center [472, 163] width 61 height 13
checkbox input "true"
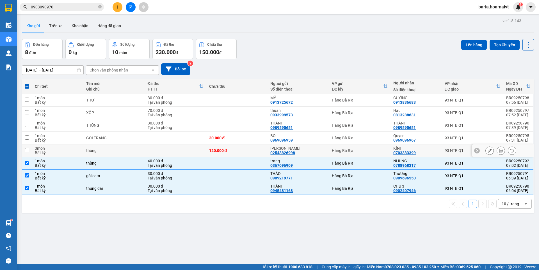
click at [447, 148] on div "93 NTB Q1" at bounding box center [473, 150] width 56 height 4
checkbox input "true"
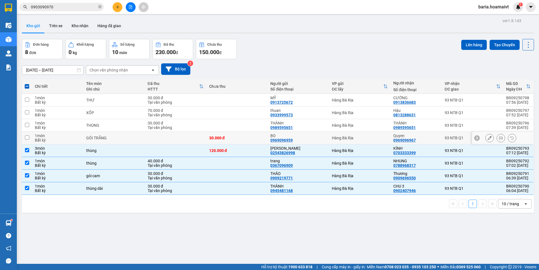
click at [447, 139] on div "93 NTB Q1" at bounding box center [473, 138] width 56 height 4
checkbox input "true"
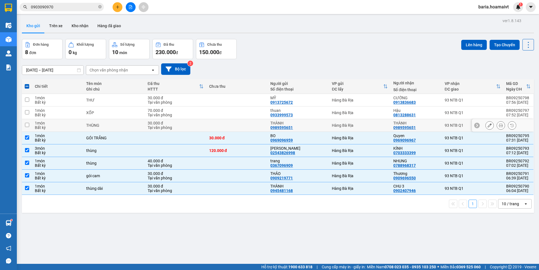
click at [450, 125] on div "93 NTB Q1" at bounding box center [473, 125] width 56 height 4
checkbox input "true"
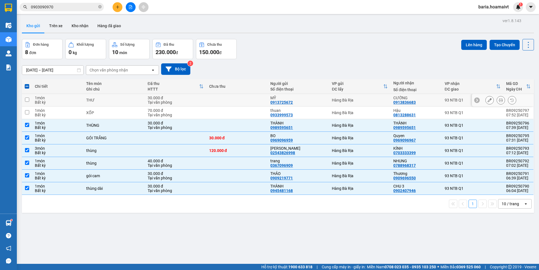
click at [450, 99] on div "93 NTB Q1" at bounding box center [473, 100] width 56 height 4
checkbox input "true"
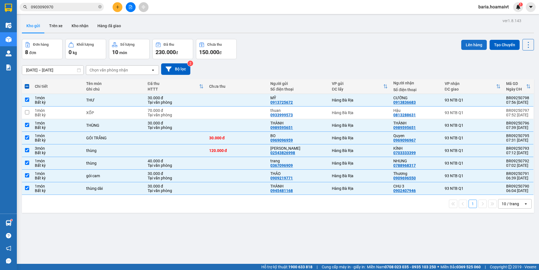
click at [470, 46] on button "Lên hàng" at bounding box center [474, 45] width 26 height 10
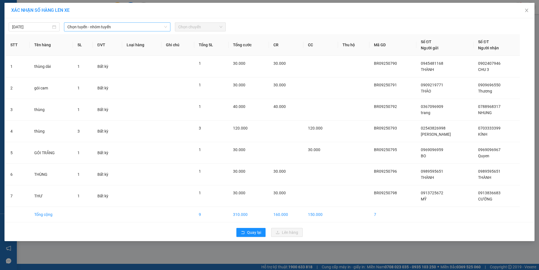
click at [88, 24] on span "Chọn tuyến - nhóm tuyến" at bounding box center [117, 27] width 100 height 8
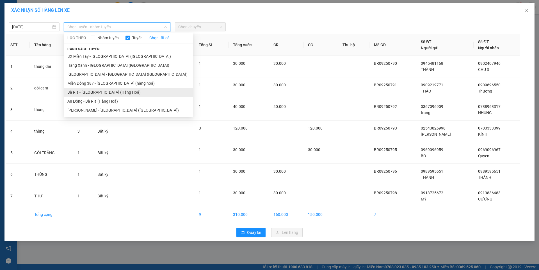
click at [104, 95] on li "Bà Rịa - [GEOGRAPHIC_DATA] (Hàng Hoá)" at bounding box center [128, 92] width 129 height 9
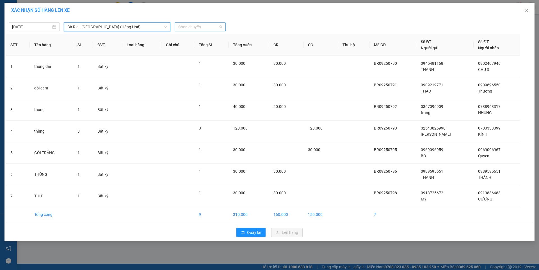
click at [209, 24] on span "Chọn chuyến" at bounding box center [200, 27] width 44 height 8
type input "0740"
click at [218, 48] on div "Thêm chuyến " 07:40 "" at bounding box center [204, 48] width 59 height 10
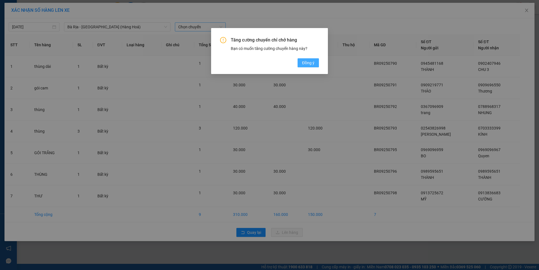
click at [310, 63] on span "Đồng ý" at bounding box center [308, 63] width 12 height 6
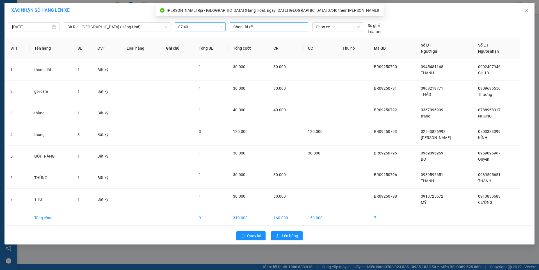
click at [274, 24] on div at bounding box center [268, 27] width 75 height 7
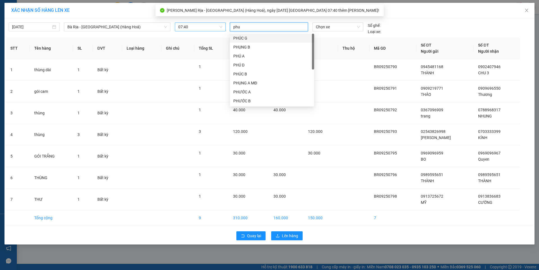
type input "phuc"
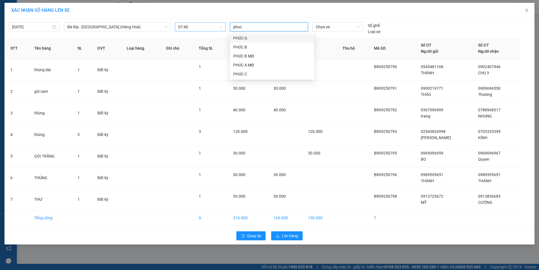
click at [237, 38] on div "PHÚC G" at bounding box center [271, 38] width 77 height 6
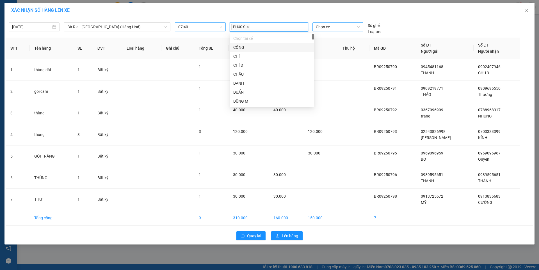
click at [337, 28] on span "Chọn xe" at bounding box center [338, 27] width 44 height 8
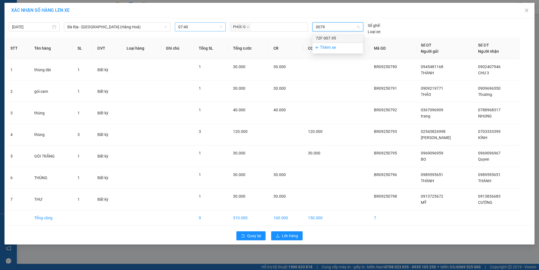
type input "00795"
click at [331, 37] on div "72F-007.95" at bounding box center [338, 38] width 44 height 6
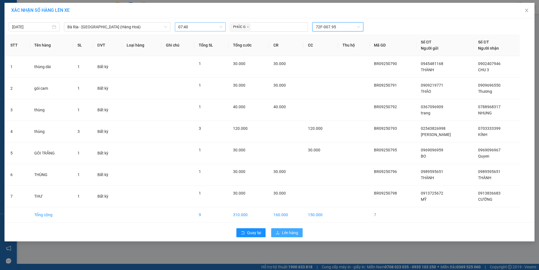
click at [283, 233] on span "Lên hàng" at bounding box center [290, 233] width 16 height 6
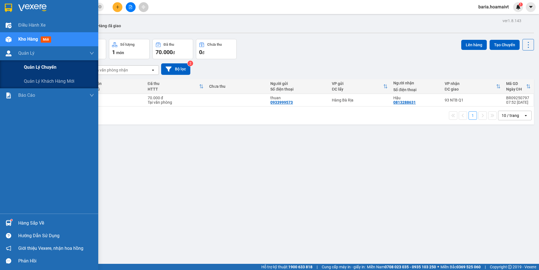
drag, startPoint x: 32, startPoint y: 69, endPoint x: 96, endPoint y: 68, distance: 64.0
click at [33, 69] on span "Quản lý chuyến" at bounding box center [40, 67] width 33 height 7
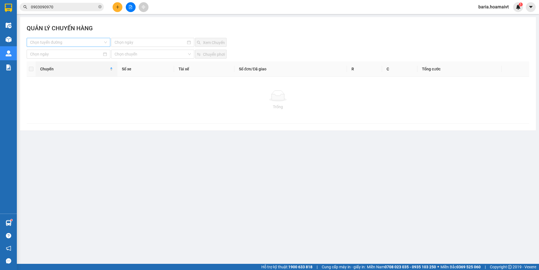
click at [66, 44] on input "search" at bounding box center [66, 42] width 73 height 8
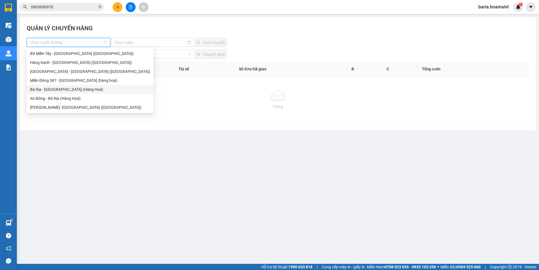
click at [56, 88] on div "Bà Rịa - [GEOGRAPHIC_DATA] (Hàng Hoá)" at bounding box center [90, 89] width 120 height 6
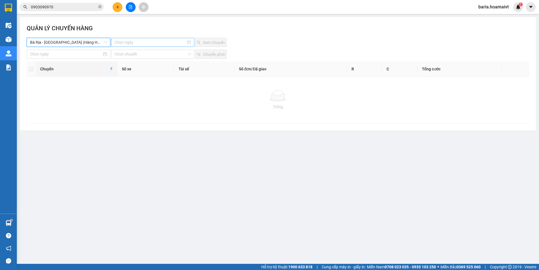
click at [144, 42] on input at bounding box center [150, 42] width 71 height 6
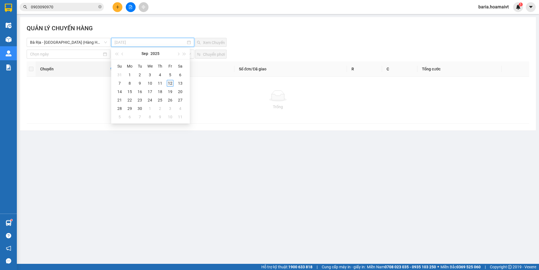
type input "[DATE]"
click at [170, 83] on div "12" at bounding box center [170, 83] width 7 height 7
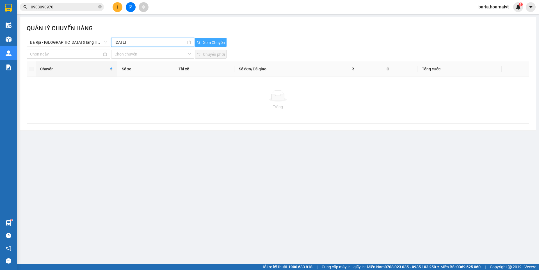
click at [218, 41] on span "Xem Chuyến" at bounding box center [214, 43] width 22 height 6
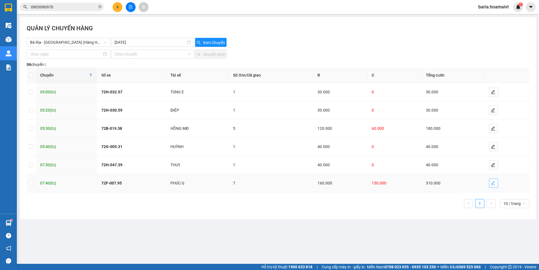
click at [492, 182] on icon "edit" at bounding box center [493, 183] width 4 height 4
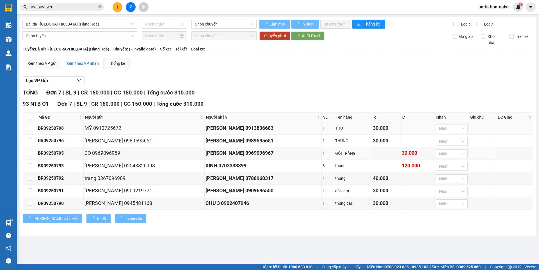
type input "[DATE]"
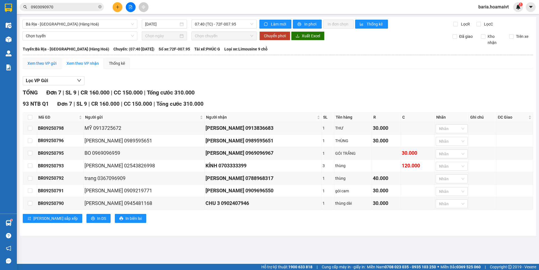
click at [49, 63] on div "Xem theo VP gửi" at bounding box center [42, 63] width 29 height 6
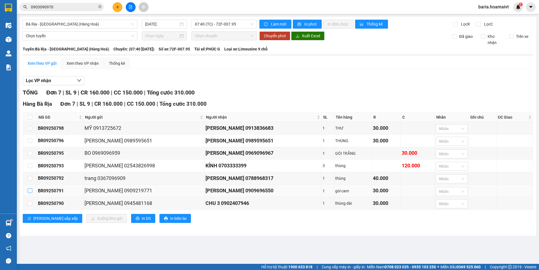
click at [31, 193] on input "checkbox" at bounding box center [30, 191] width 4 height 4
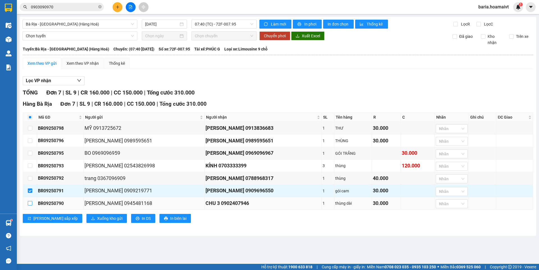
click at [29, 206] on input "checkbox" at bounding box center [30, 203] width 4 height 4
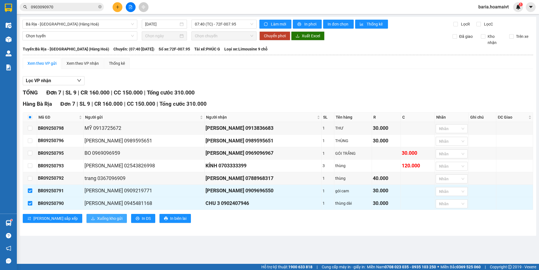
click at [97, 222] on span "Xuống kho gửi" at bounding box center [109, 219] width 25 height 6
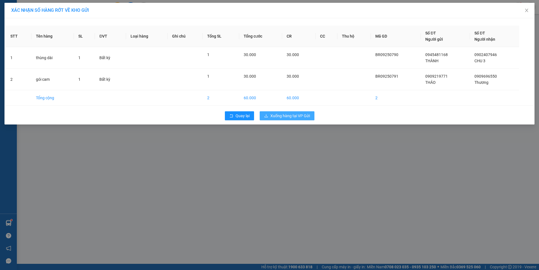
click at [282, 115] on span "Xuống hàng tại VP Gửi" at bounding box center [290, 116] width 40 height 6
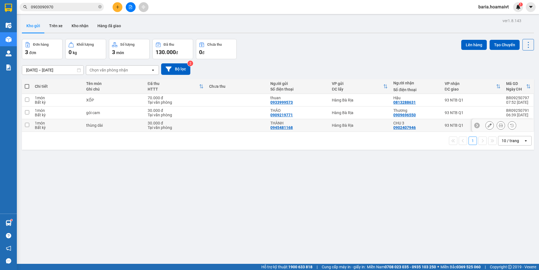
click at [346, 125] on div "Hàng Bà Rịa" at bounding box center [360, 125] width 56 height 4
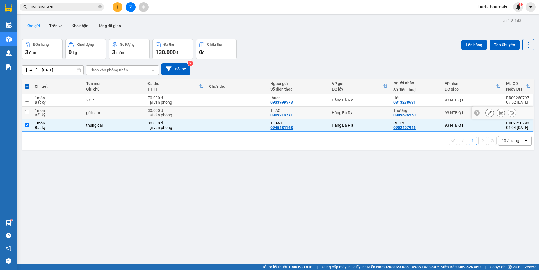
click at [353, 112] on div "Hàng Bà Rịa" at bounding box center [360, 113] width 56 height 4
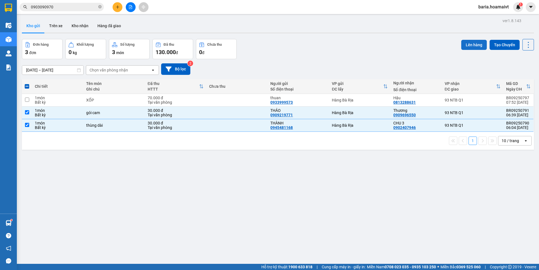
click at [465, 43] on button "Lên hàng" at bounding box center [474, 45] width 26 height 10
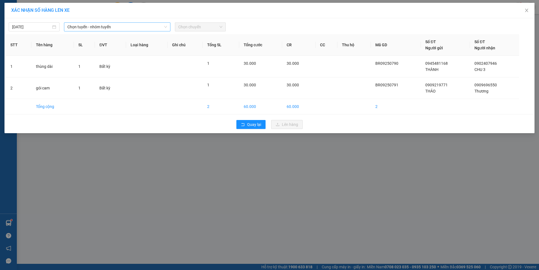
click at [99, 27] on span "Chọn tuyến - nhóm tuyến" at bounding box center [117, 27] width 100 height 8
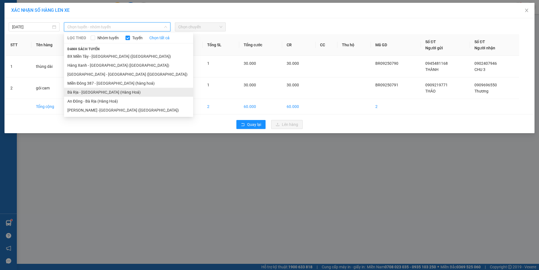
click at [94, 94] on li "Bà Rịa - [GEOGRAPHIC_DATA] (Hàng Hoá)" at bounding box center [128, 92] width 129 height 9
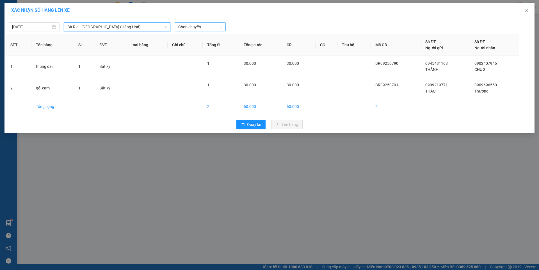
click at [191, 25] on span "Chọn chuyến" at bounding box center [200, 27] width 44 height 8
type input "0700"
click at [215, 47] on div "Thêm chuyến " 07:00 "" at bounding box center [204, 48] width 59 height 10
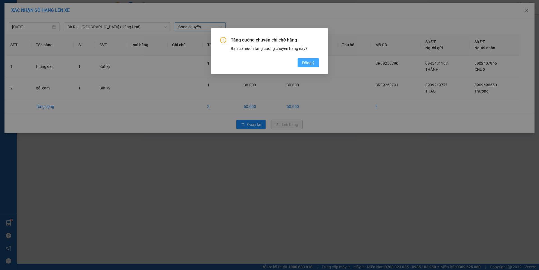
click at [307, 62] on span "Đồng ý" at bounding box center [308, 63] width 12 height 6
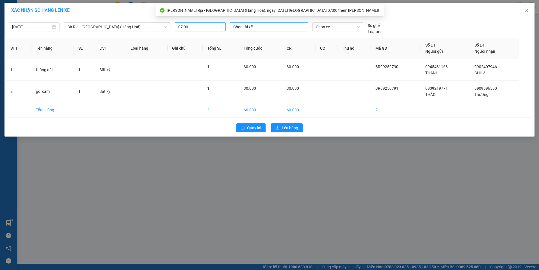
click at [264, 26] on div at bounding box center [268, 27] width 75 height 7
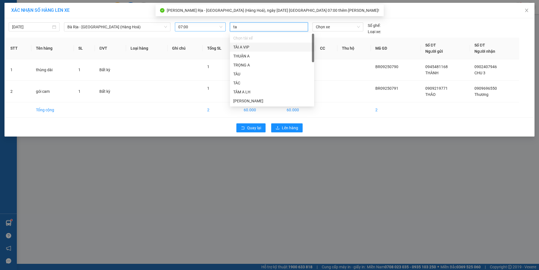
type input "tai"
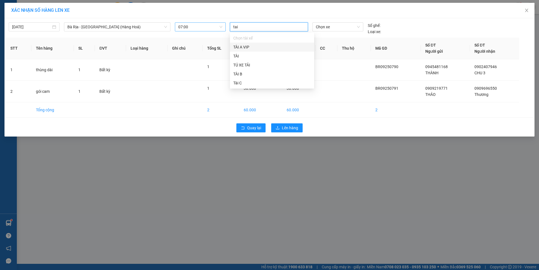
click at [242, 48] on div "TÀI A VIP" at bounding box center [271, 47] width 77 height 6
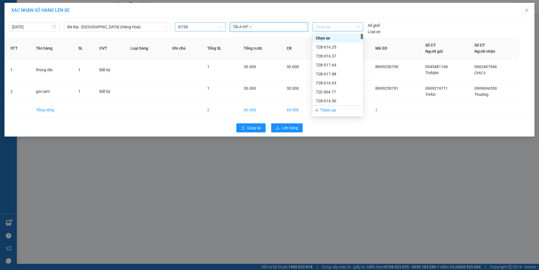
click at [349, 26] on span "Chọn xe" at bounding box center [338, 27] width 44 height 8
type input "07012"
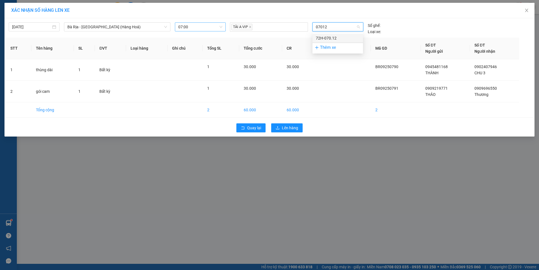
click at [331, 37] on div "72H-070.12" at bounding box center [338, 38] width 44 height 6
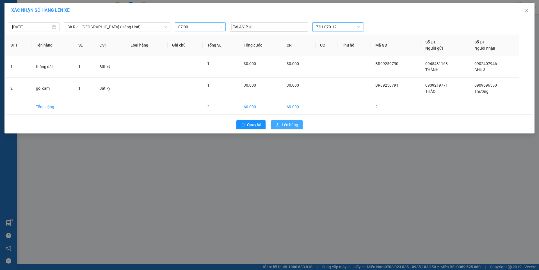
click at [286, 126] on span "Lên hàng" at bounding box center [290, 125] width 16 height 6
